Goal: Task Accomplishment & Management: Complete application form

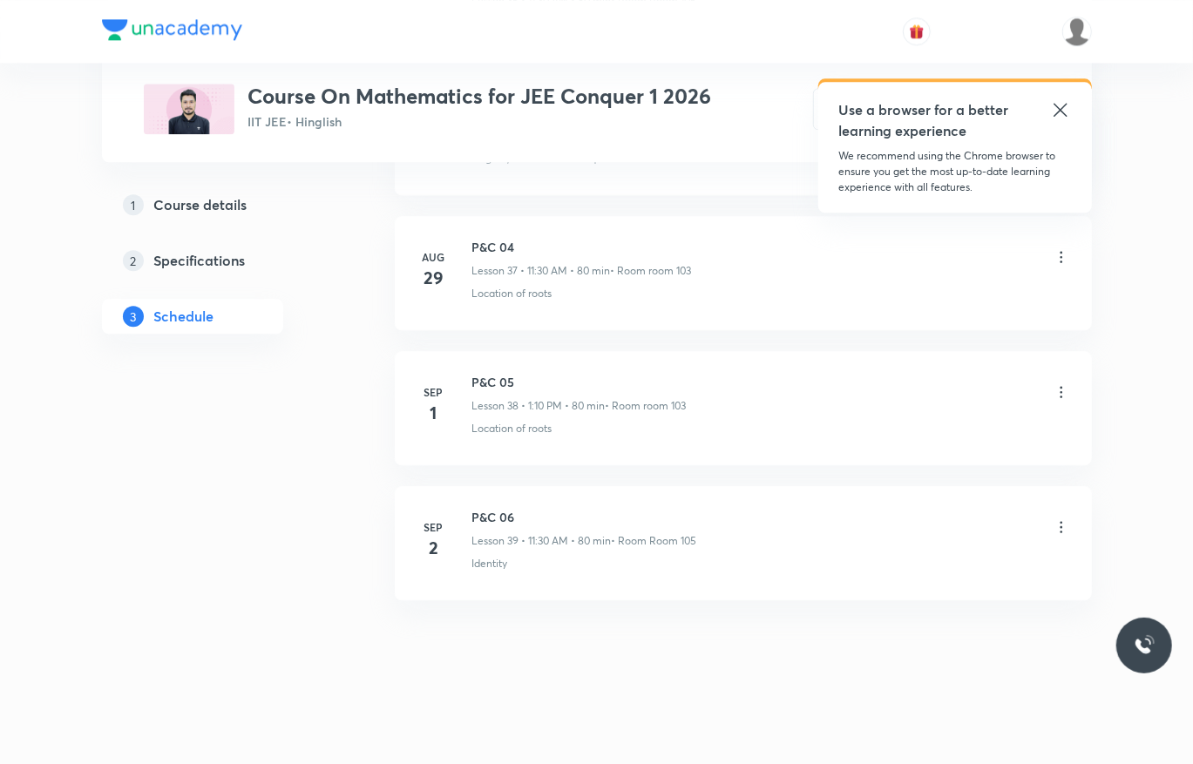
drag, startPoint x: 0, startPoint y: 0, endPoint x: 1057, endPoint y: 537, distance: 1185.7
click at [1057, 537] on div at bounding box center [1061, 529] width 17 height 20
click at [1062, 523] on icon at bounding box center [1061, 527] width 17 height 17
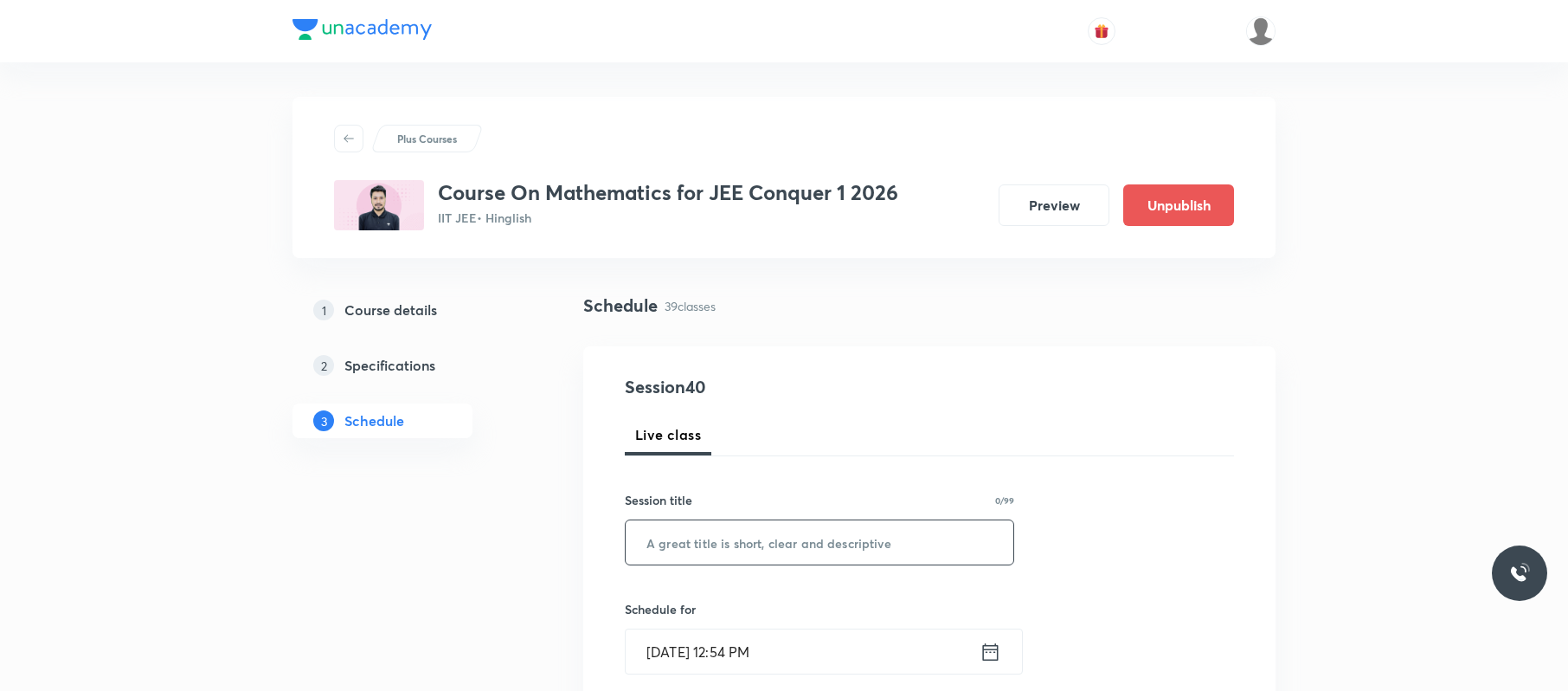
click at [807, 529] on input "text" at bounding box center [819, 542] width 387 height 44
paste input "binomial theorem"
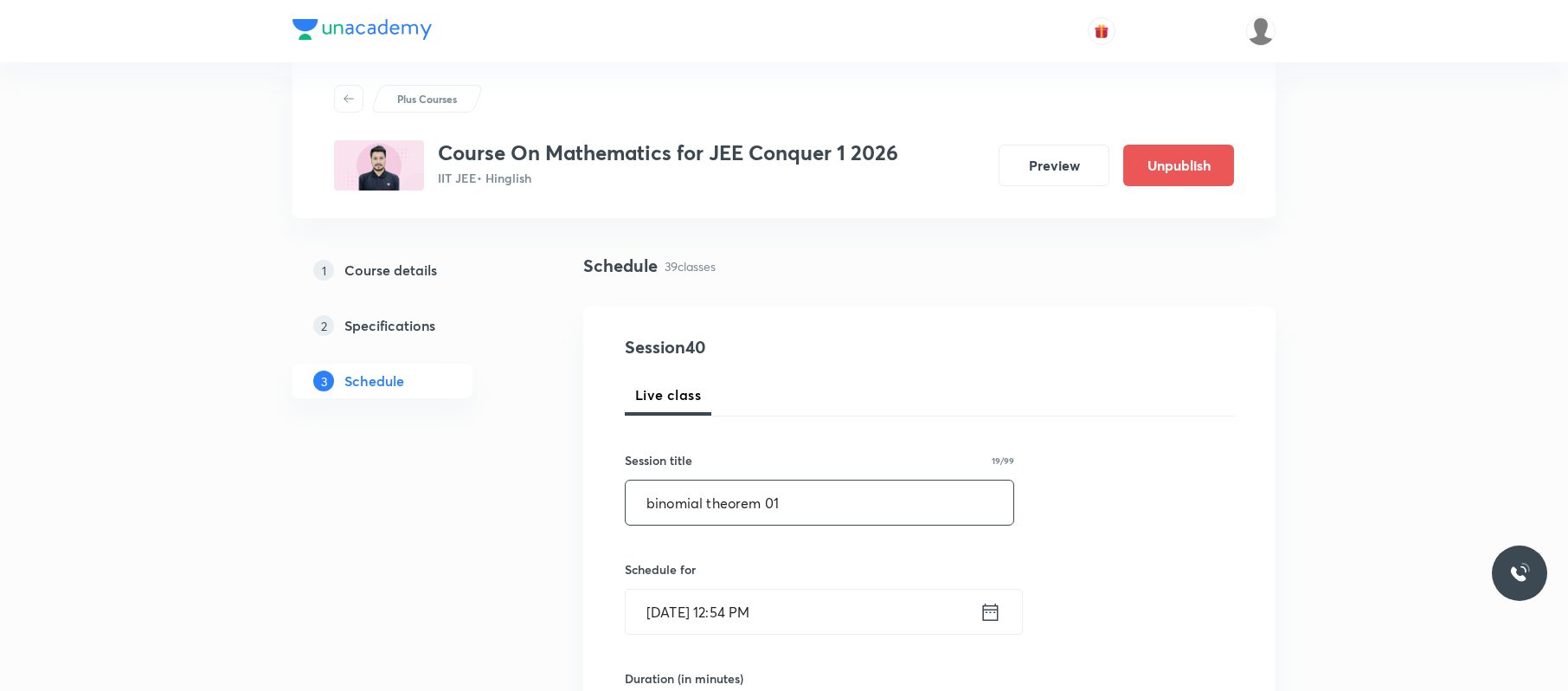
type input "binomial theorem 01"
click at [849, 610] on input "[DATE] 12:54 PM" at bounding box center [802, 610] width 354 height 44
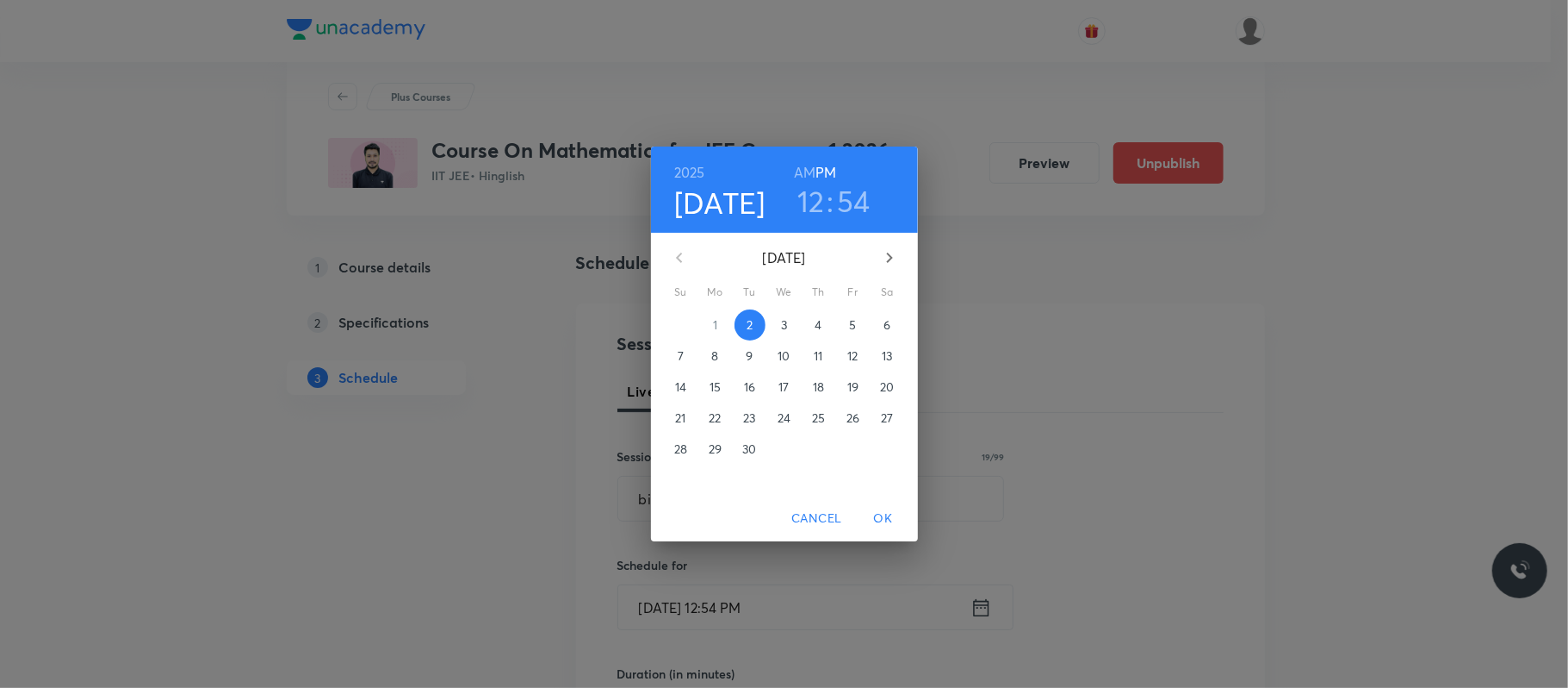
click at [787, 322] on span "3" at bounding box center [784, 324] width 31 height 17
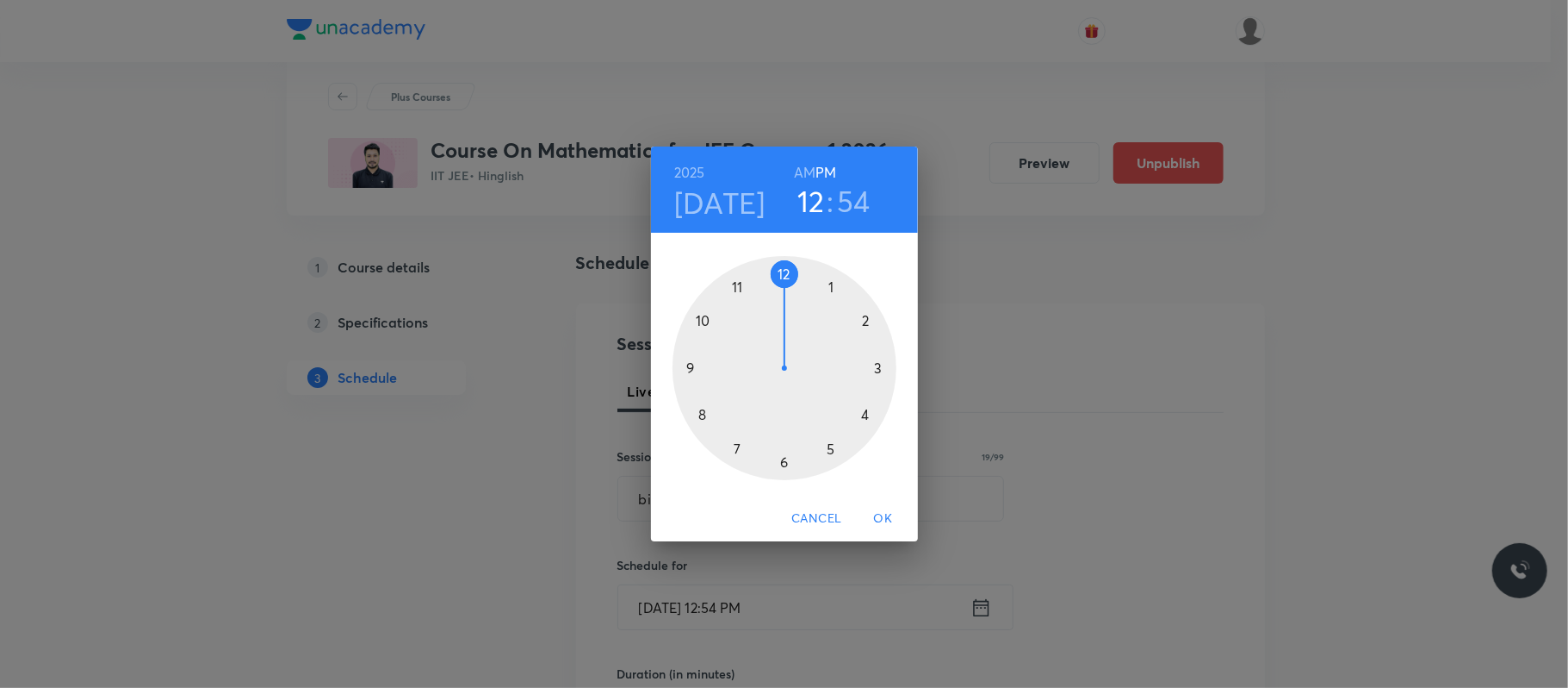
click at [735, 287] on div at bounding box center [784, 368] width 224 height 224
click at [813, 169] on h6 "AM" at bounding box center [805, 172] width 22 height 24
click at [785, 460] on div at bounding box center [784, 368] width 224 height 224
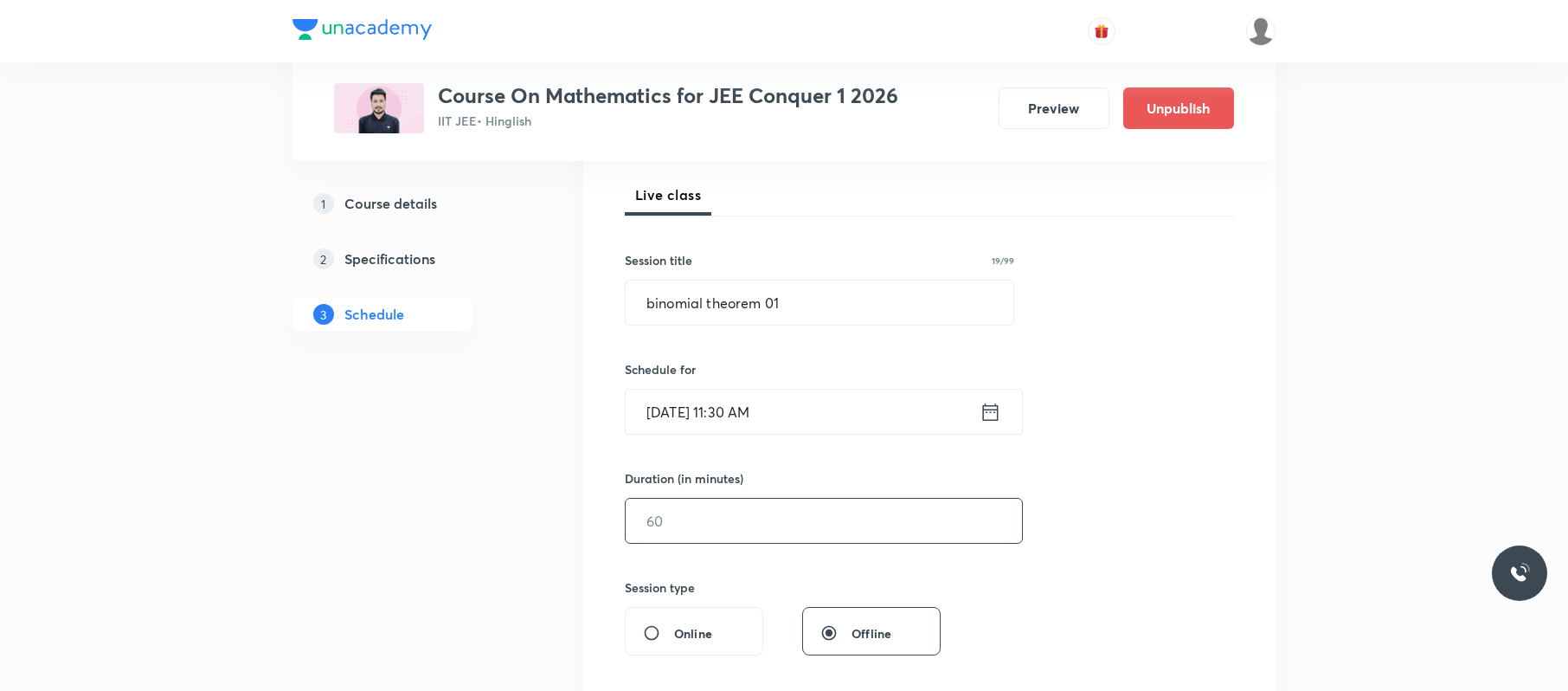
scroll to position [242, 0]
click at [759, 520] on input "text" at bounding box center [823, 517] width 396 height 44
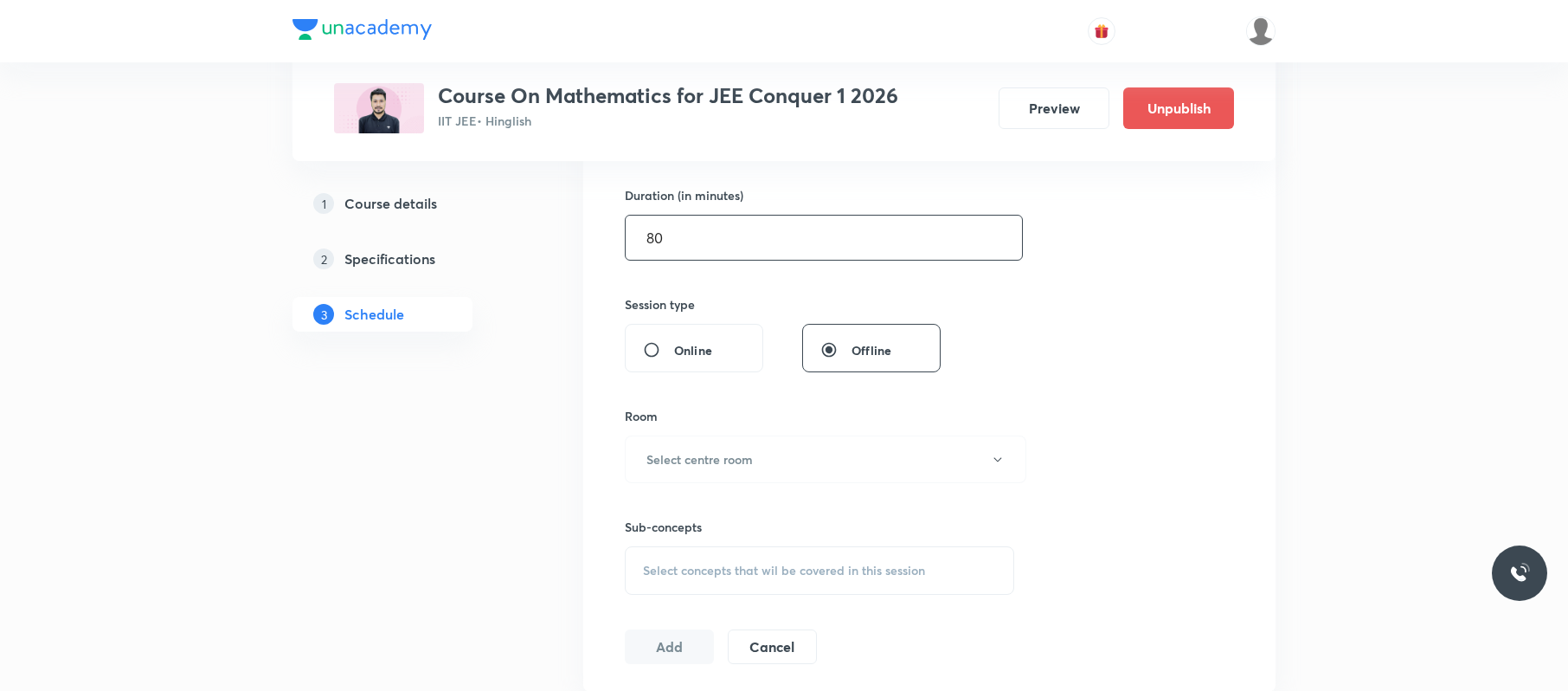
scroll to position [576, 0]
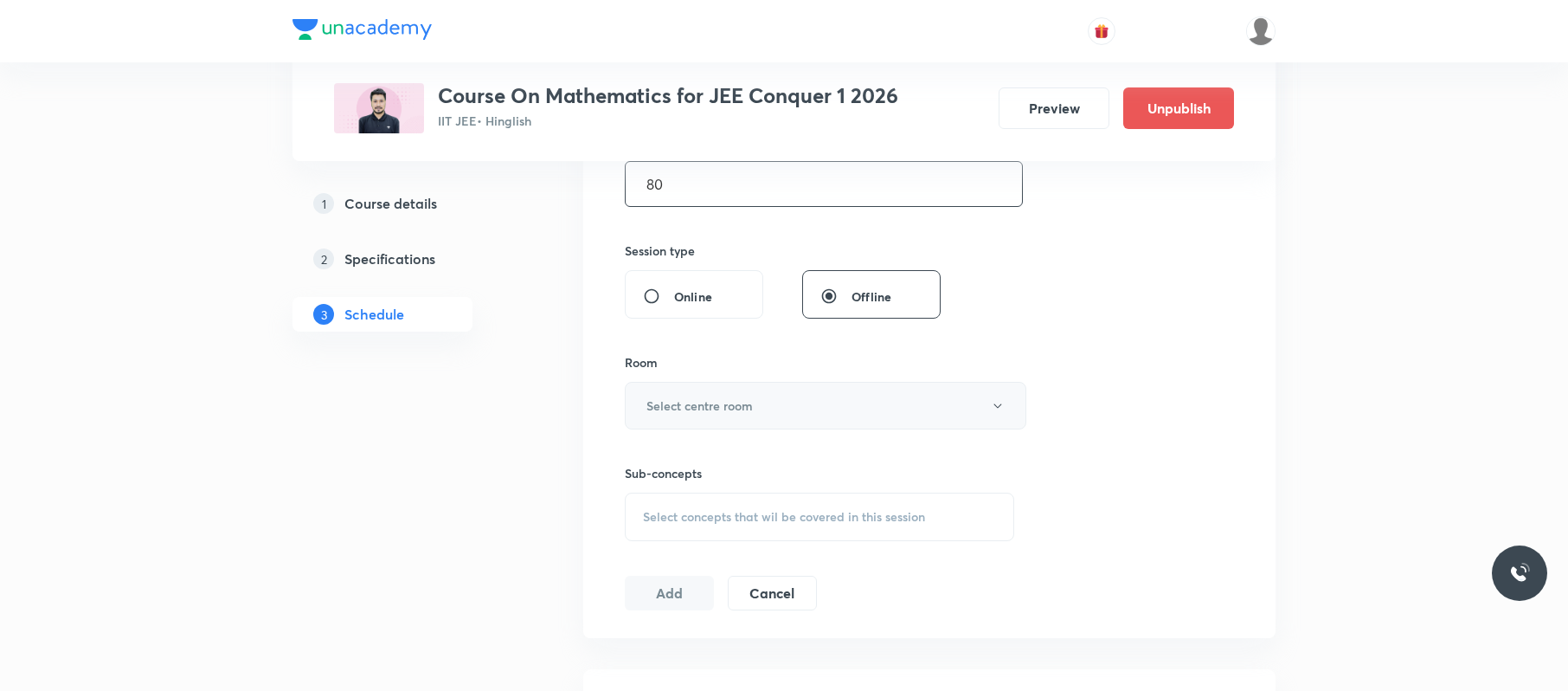
type input "80"
click at [772, 396] on button "Select centre room" at bounding box center [825, 405] width 401 height 48
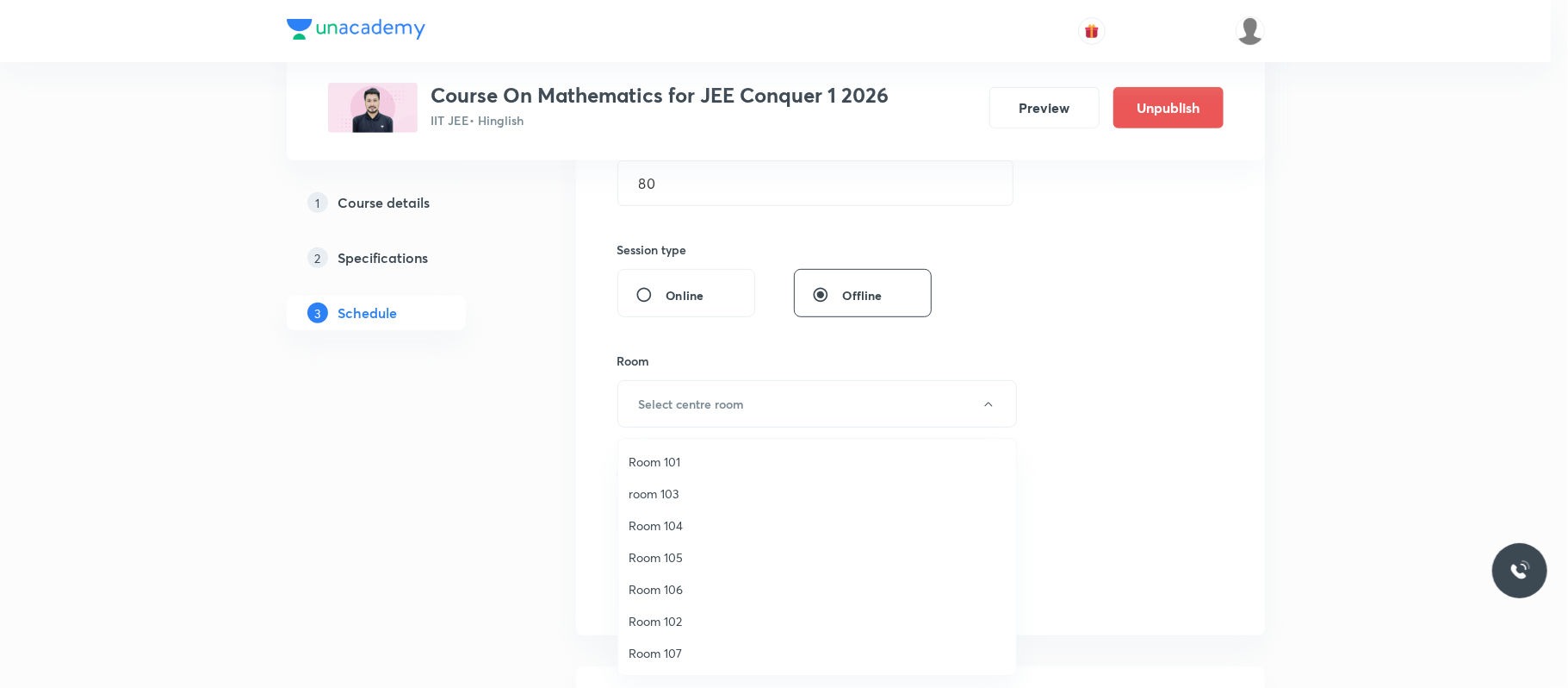
click at [717, 490] on span "room 103" at bounding box center [817, 493] width 377 height 18
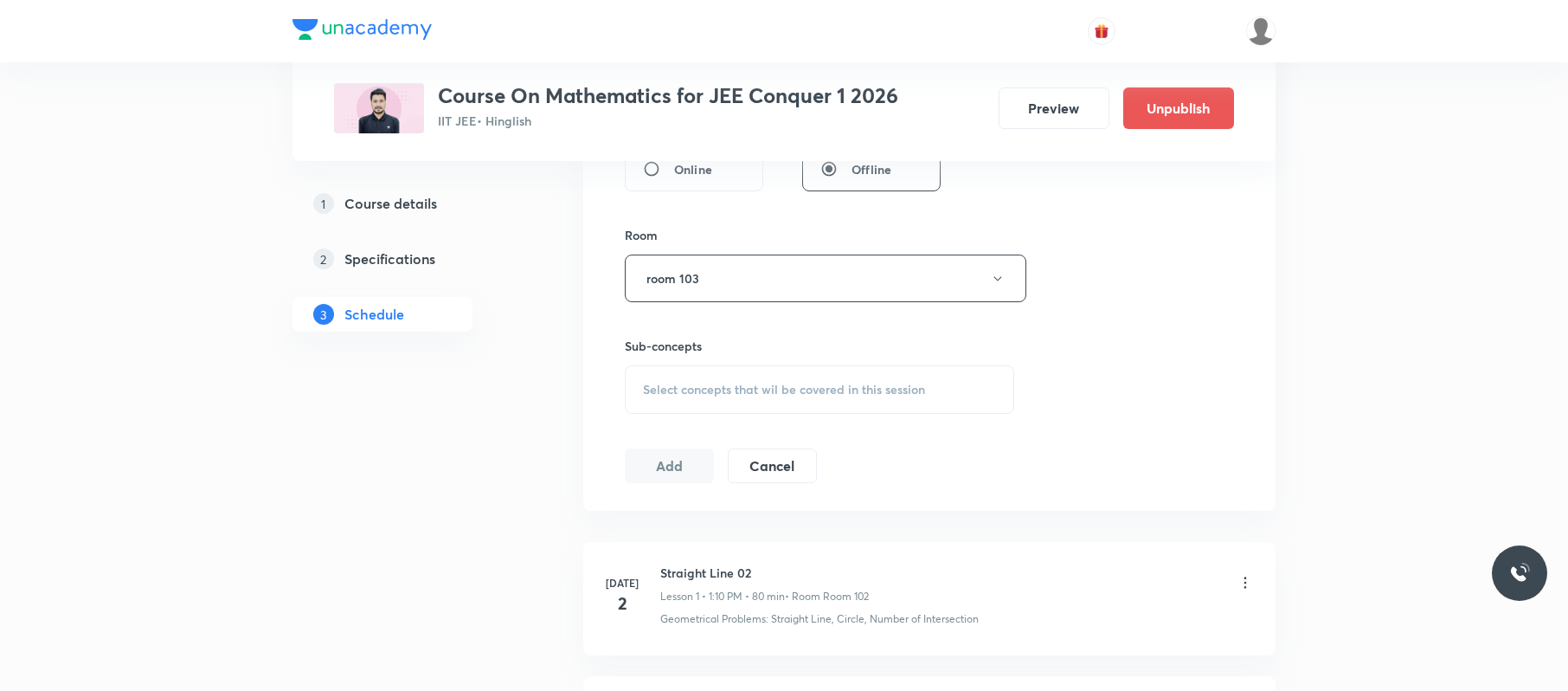
scroll to position [704, 0]
click at [822, 378] on div "Select concepts that wil be covered in this session" at bounding box center [819, 388] width 389 height 49
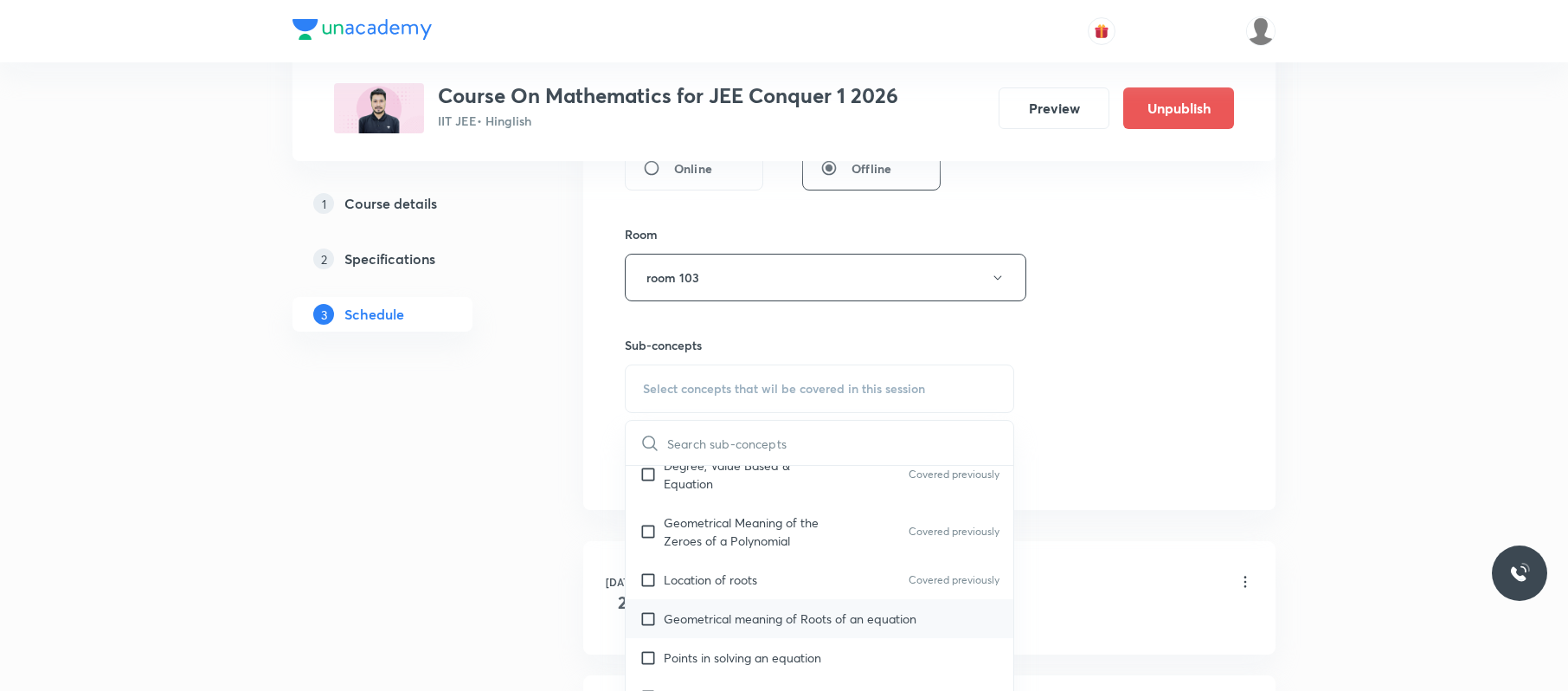
scroll to position [225, 0]
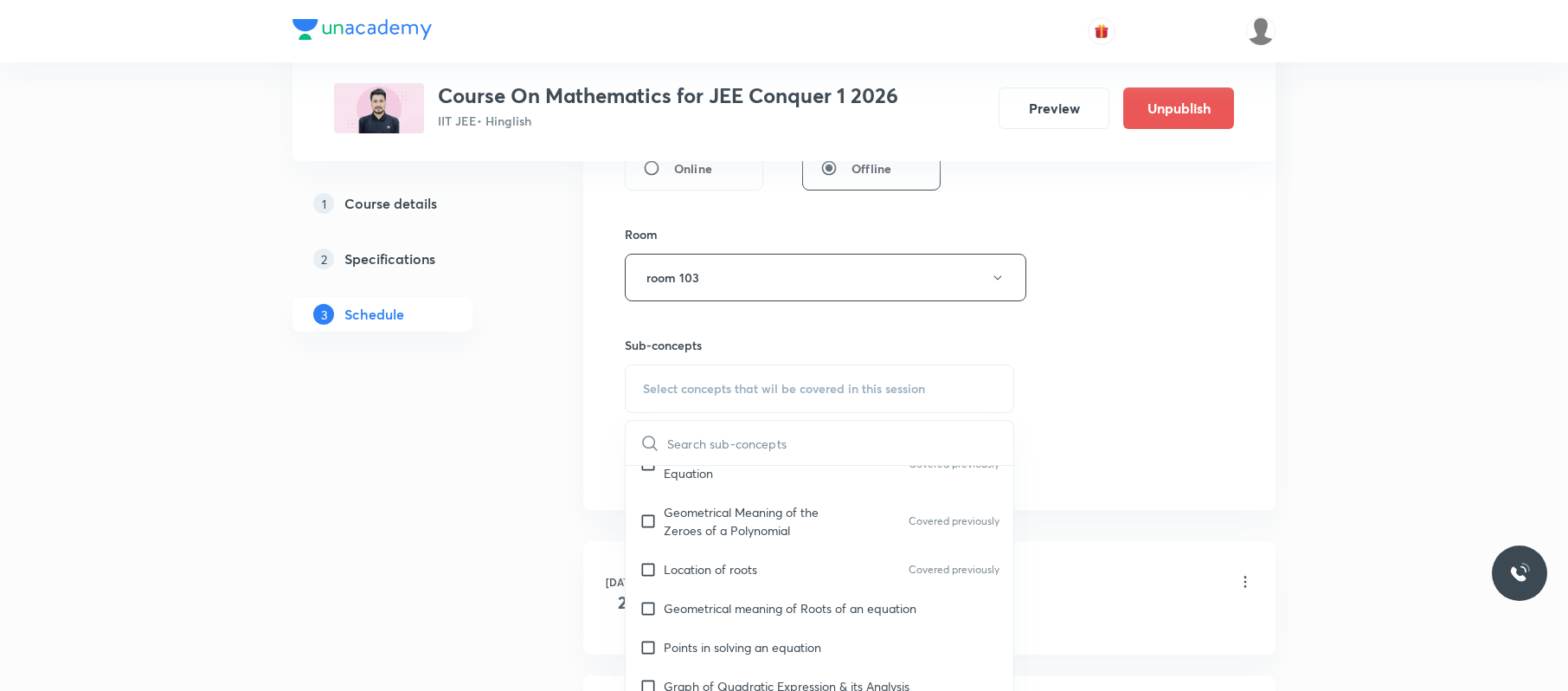
drag, startPoint x: 786, startPoint y: 610, endPoint x: 1182, endPoint y: 488, distance: 414.4
click at [786, 610] on p "Geometrical meaning of Roots of an equation" at bounding box center [790, 608] width 253 height 18
checkbox input "true"
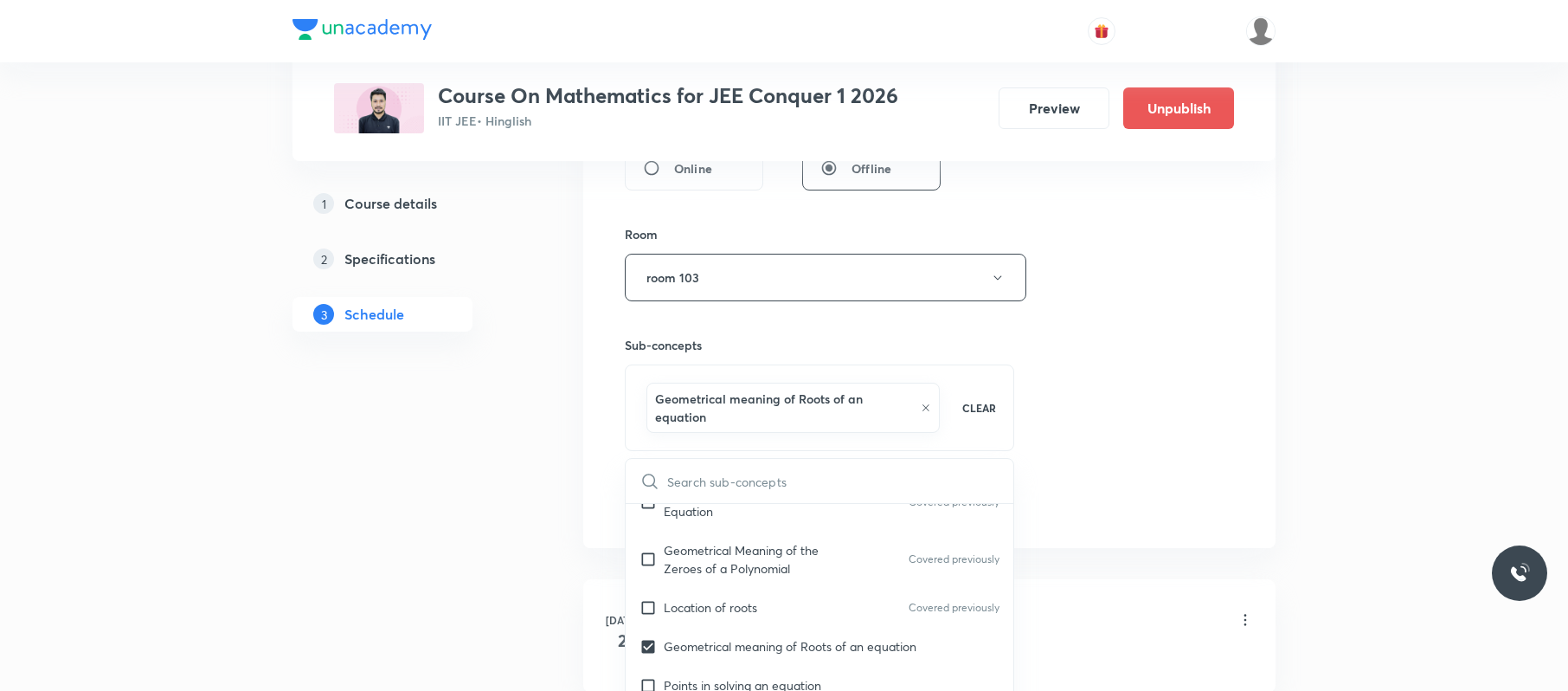
drag, startPoint x: 1347, startPoint y: 365, endPoint x: 1168, endPoint y: 391, distance: 180.9
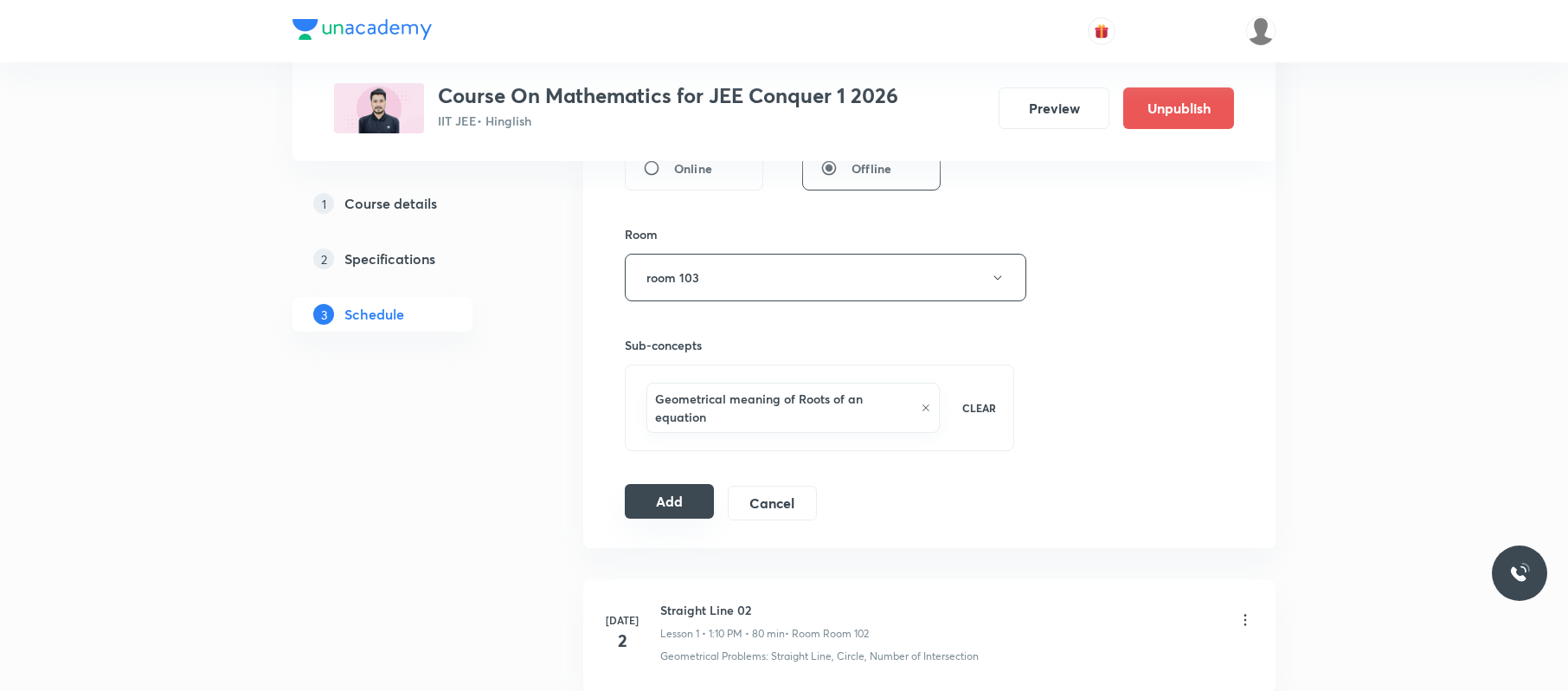
click at [677, 500] on button "Add" at bounding box center [669, 500] width 89 height 35
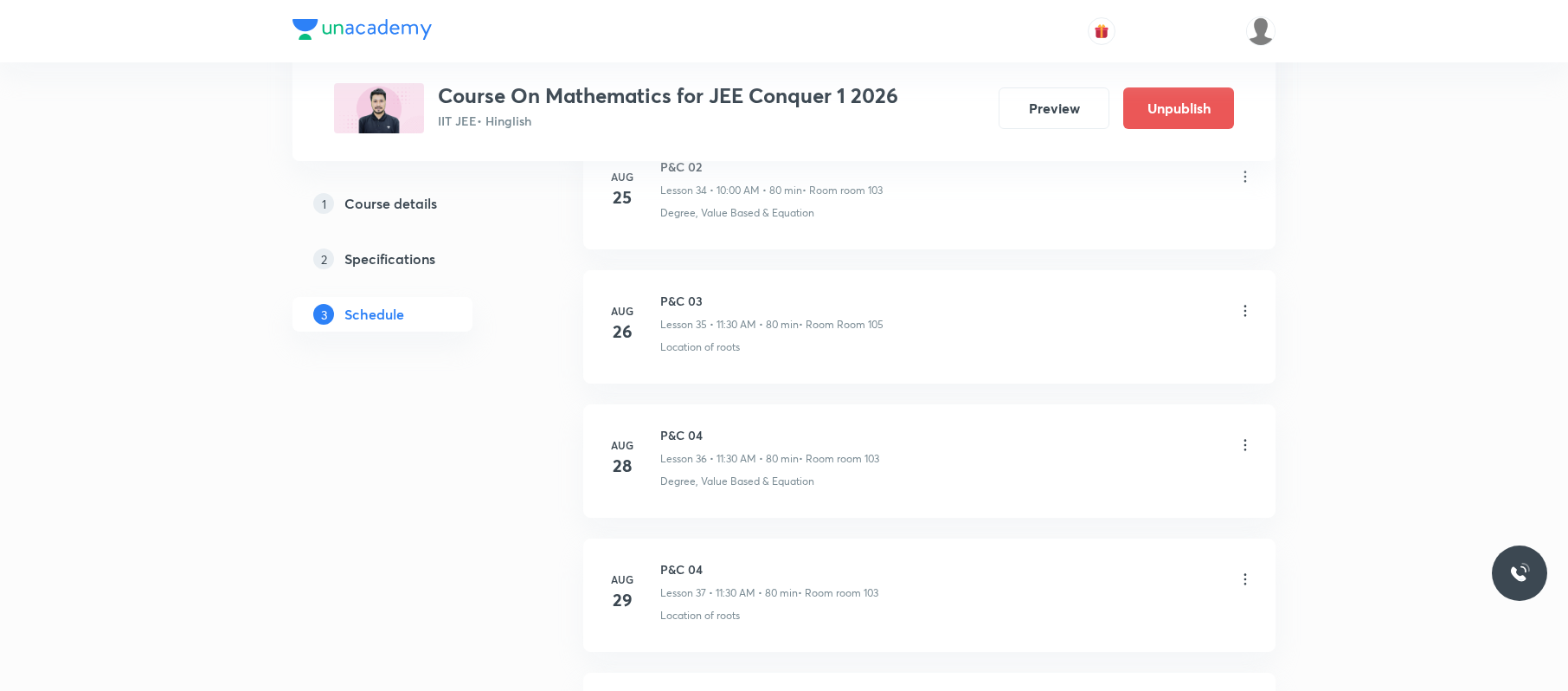
scroll to position [5289, 0]
